Goal: Information Seeking & Learning: Understand process/instructions

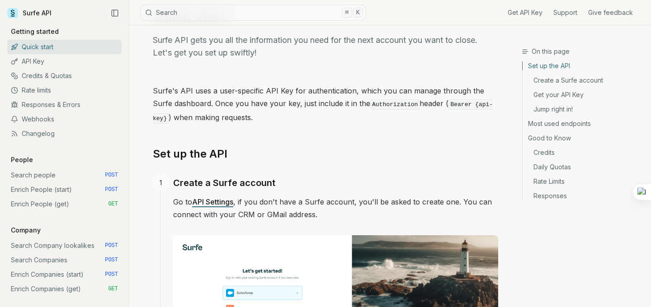
scroll to position [61, 0]
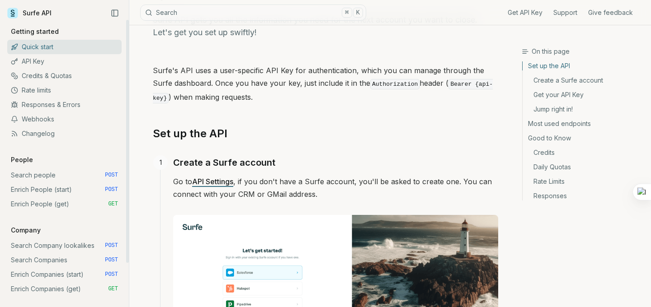
click at [45, 61] on link "API Key" at bounding box center [64, 61] width 114 height 14
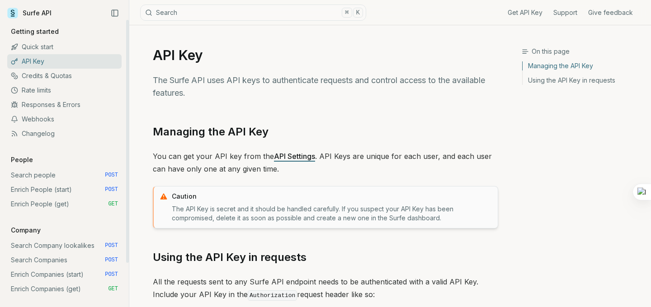
click at [47, 47] on link "Quick start" at bounding box center [64, 47] width 114 height 14
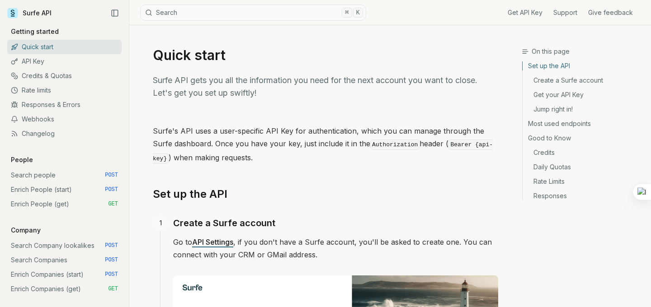
click at [297, 149] on p "Surfe's API uses a user-specific API Key for authentication, which you can mana…" at bounding box center [325, 145] width 345 height 41
click at [547, 96] on link "Get your API Key" at bounding box center [582, 95] width 121 height 14
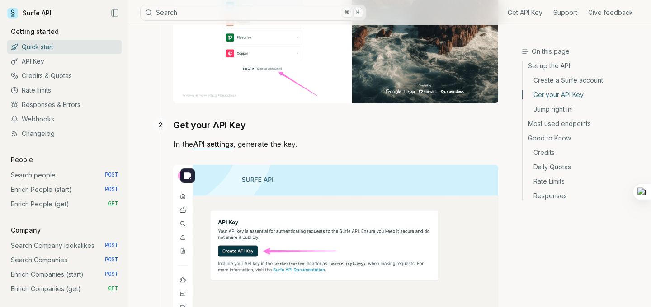
scroll to position [329, 0]
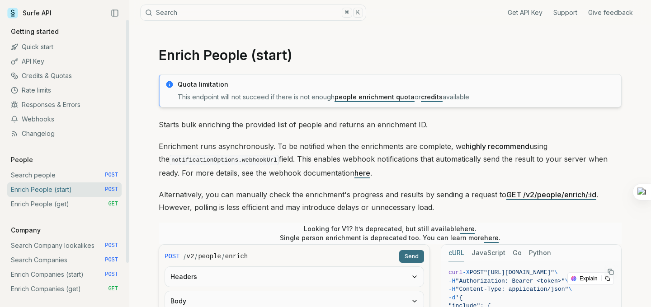
click at [75, 201] on link "Enrich People (get) GET" at bounding box center [64, 204] width 114 height 14
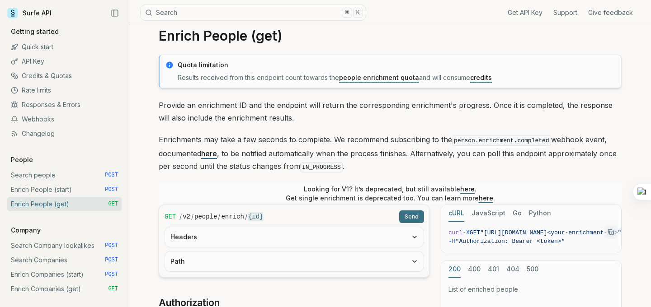
scroll to position [15, 0]
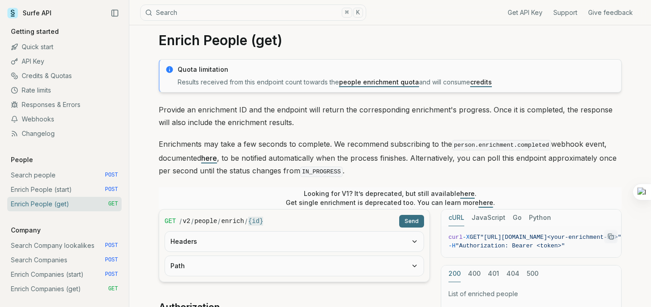
click at [329, 235] on button "Headers" at bounding box center [294, 242] width 258 height 20
click at [332, 256] on button "Path" at bounding box center [294, 266] width 258 height 20
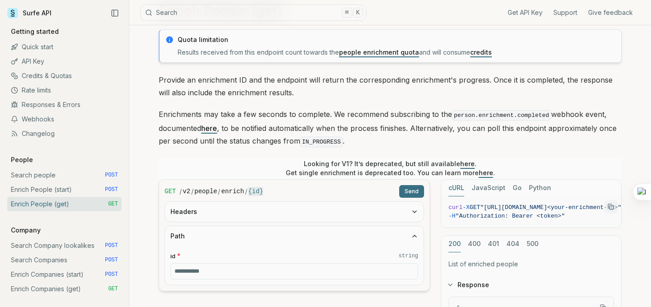
scroll to position [53, 0]
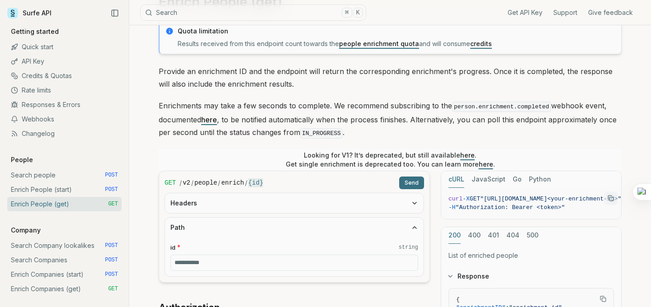
click at [332, 201] on button "Headers" at bounding box center [294, 203] width 258 height 20
